Goal: Transaction & Acquisition: Purchase product/service

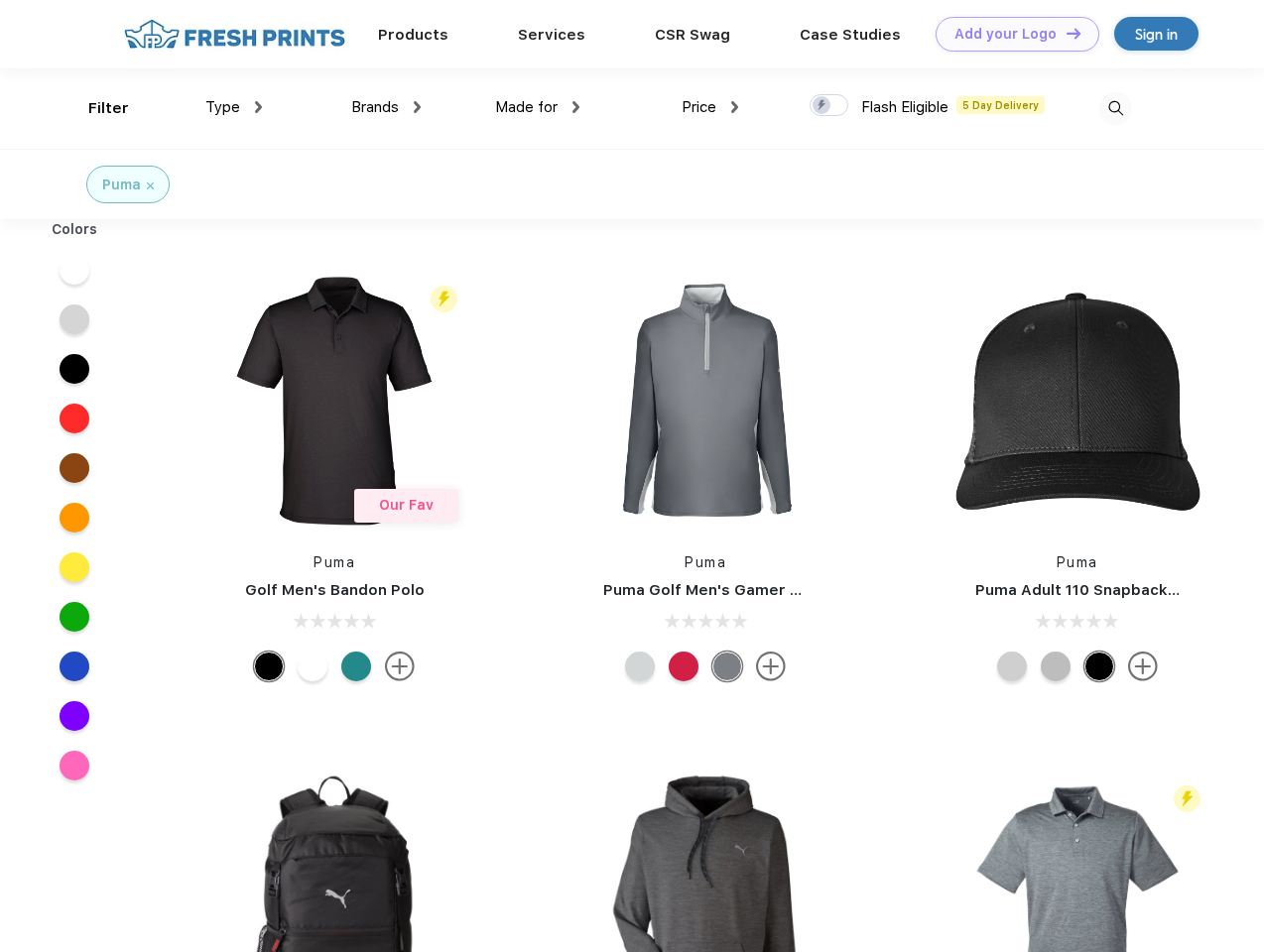
click at [1010, 34] on link "Add your Logo Design Tool" at bounding box center [1018, 34] width 164 height 35
click at [0, 0] on div "Design Tool" at bounding box center [0, 0] width 0 height 0
click at [1064, 33] on link "Add your Logo Design Tool" at bounding box center [1018, 34] width 164 height 35
click at [95, 108] on div "Filter" at bounding box center [108, 108] width 41 height 23
click at [235, 107] on span "Type" at bounding box center [223, 107] width 35 height 18
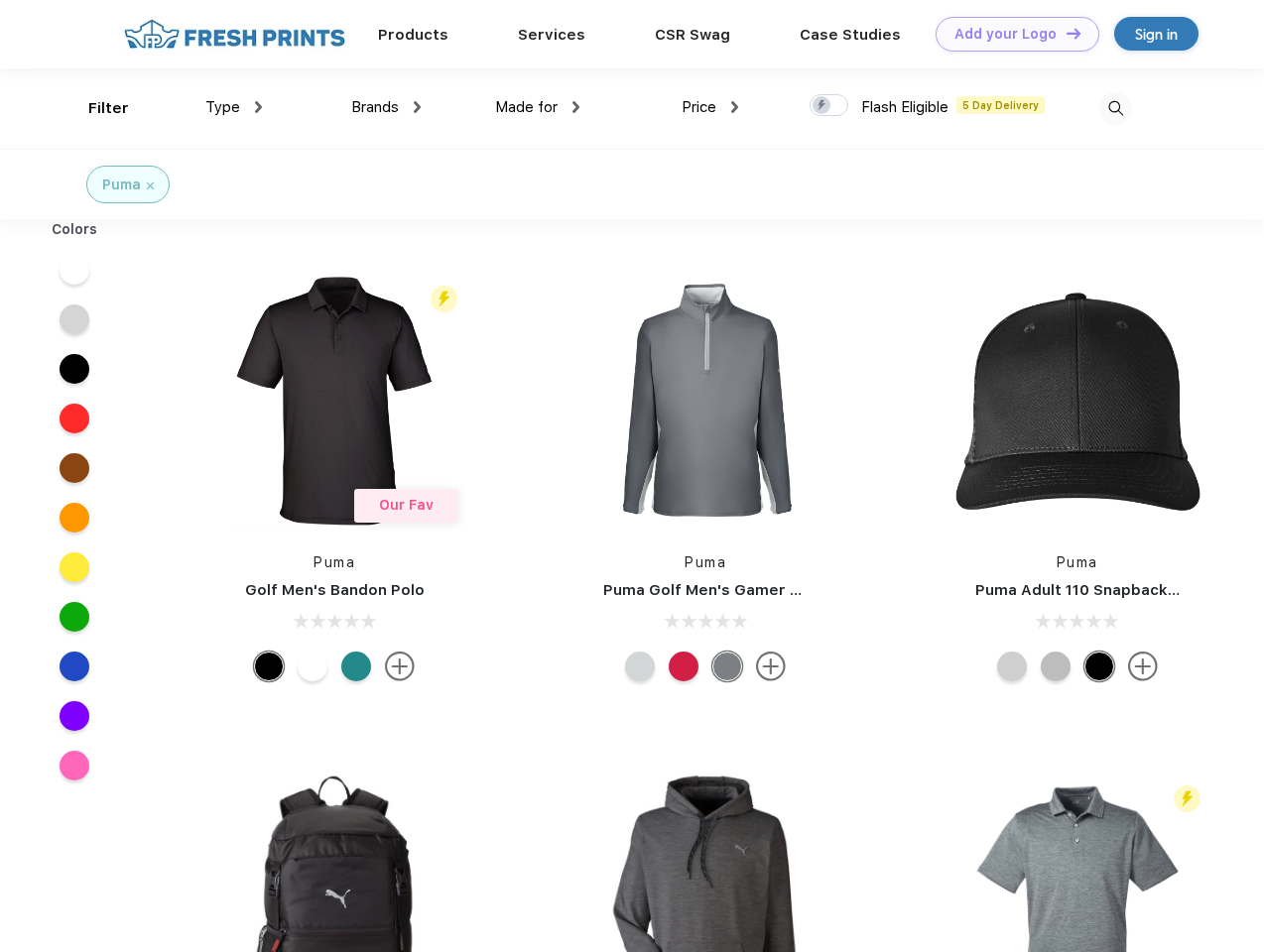
click at [386, 107] on span "Brands" at bounding box center [375, 107] width 48 height 18
click at [538, 107] on span "Made for" at bounding box center [526, 107] width 63 height 18
click at [711, 107] on span "Price" at bounding box center [699, 107] width 35 height 18
click at [830, 106] on div at bounding box center [829, 105] width 39 height 22
click at [823, 106] on input "checkbox" at bounding box center [816, 99] width 13 height 13
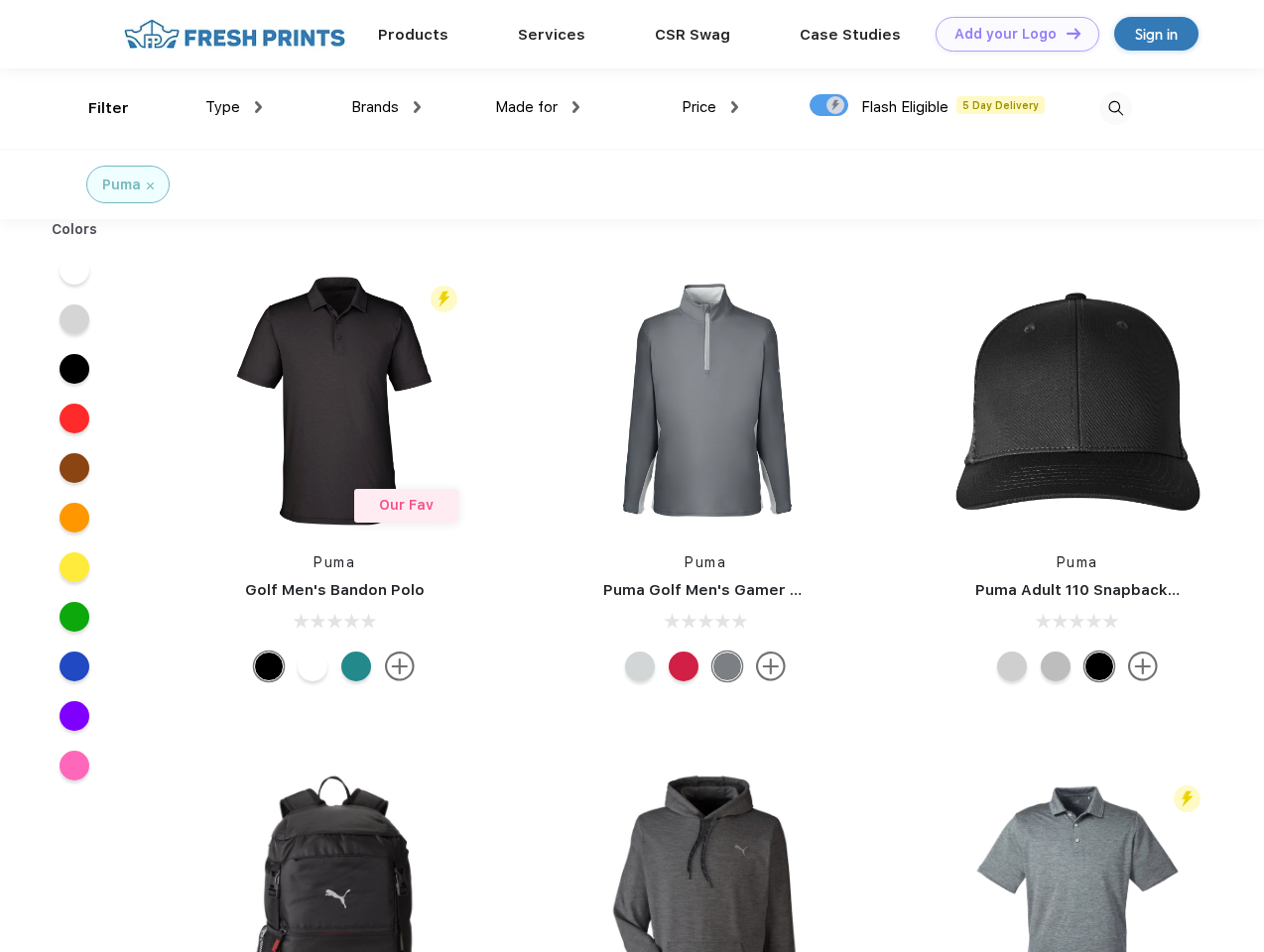
click at [1115, 108] on img at bounding box center [1115, 108] width 33 height 33
